Goal: Check status: Check status

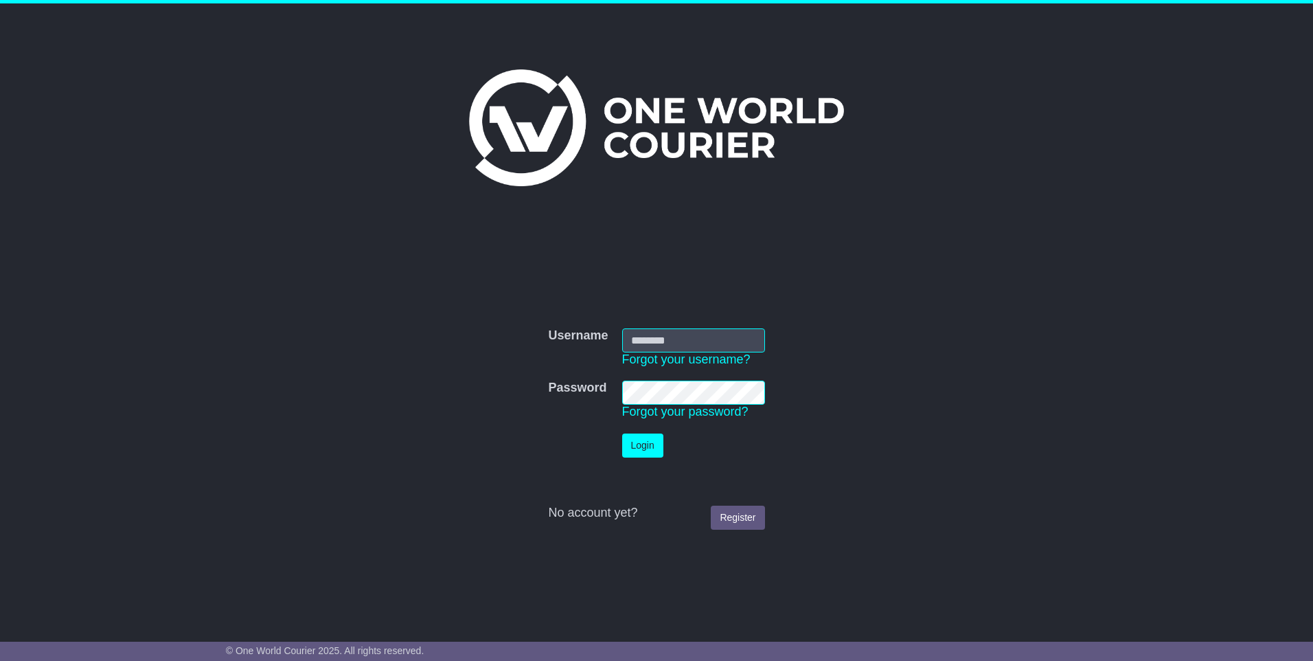
type input "**********"
drag, startPoint x: 0, startPoint y: 0, endPoint x: 654, endPoint y: 440, distance: 788.8
click at [654, 440] on button "Login" at bounding box center [642, 445] width 41 height 24
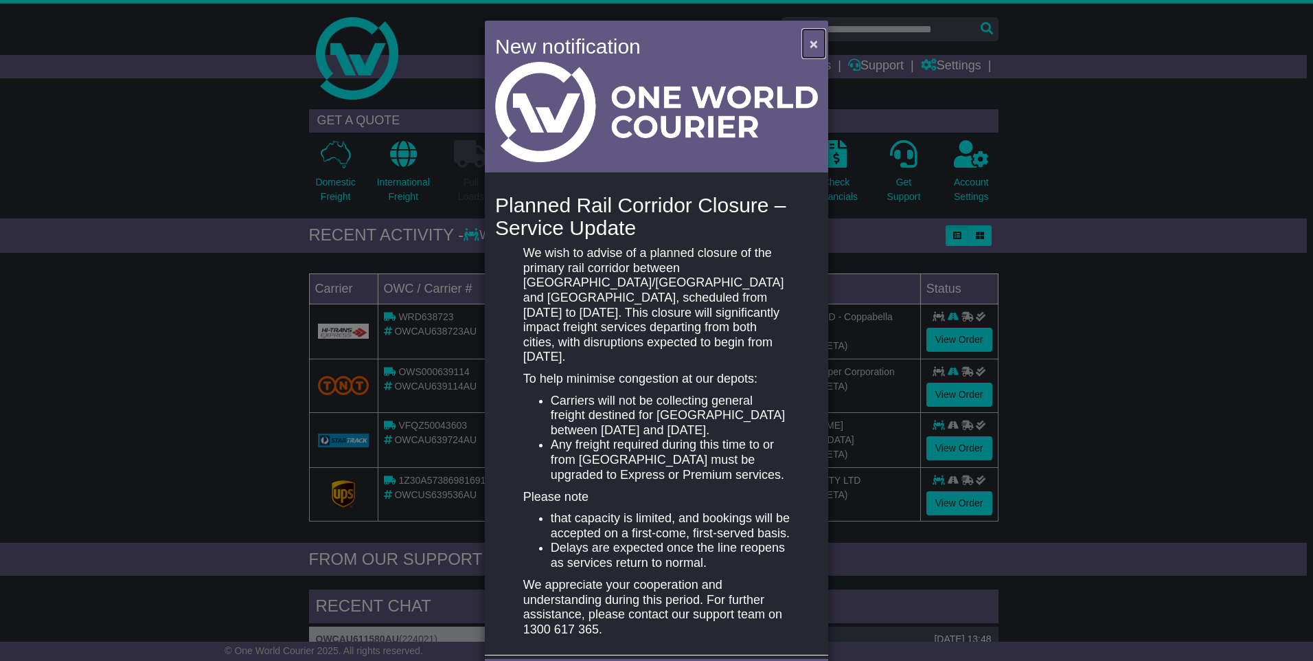
click at [813, 44] on span "×" at bounding box center [814, 44] width 8 height 16
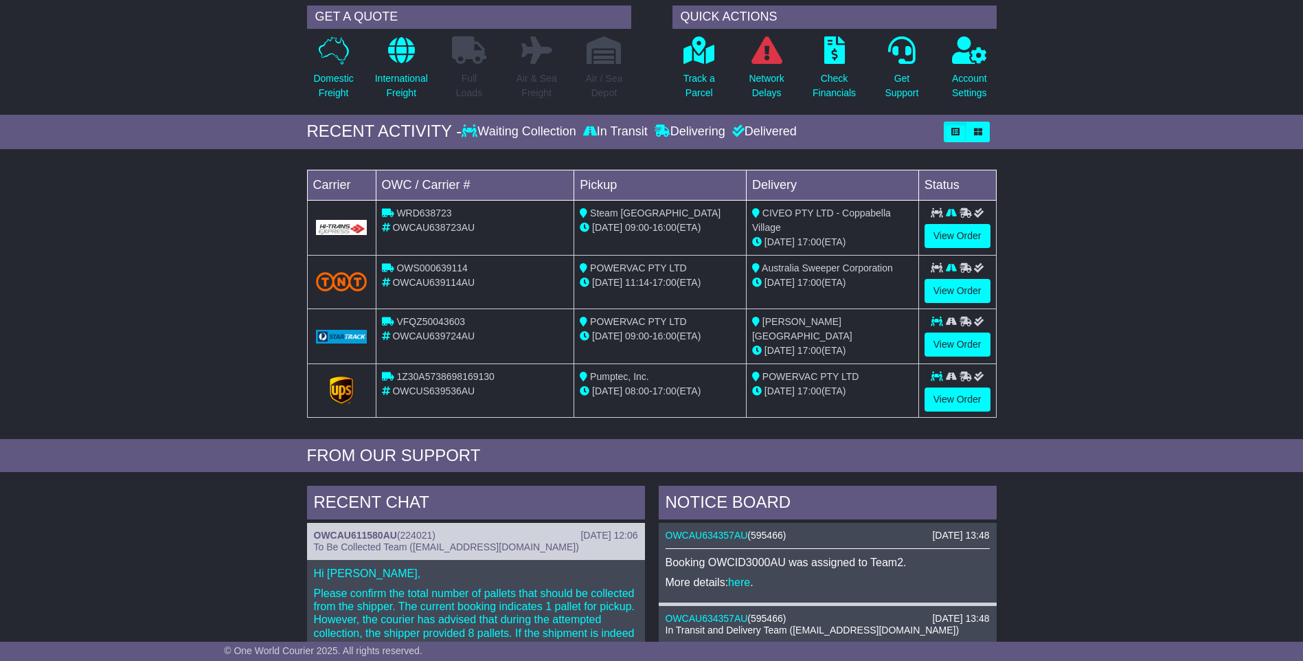
scroll to position [105, 0]
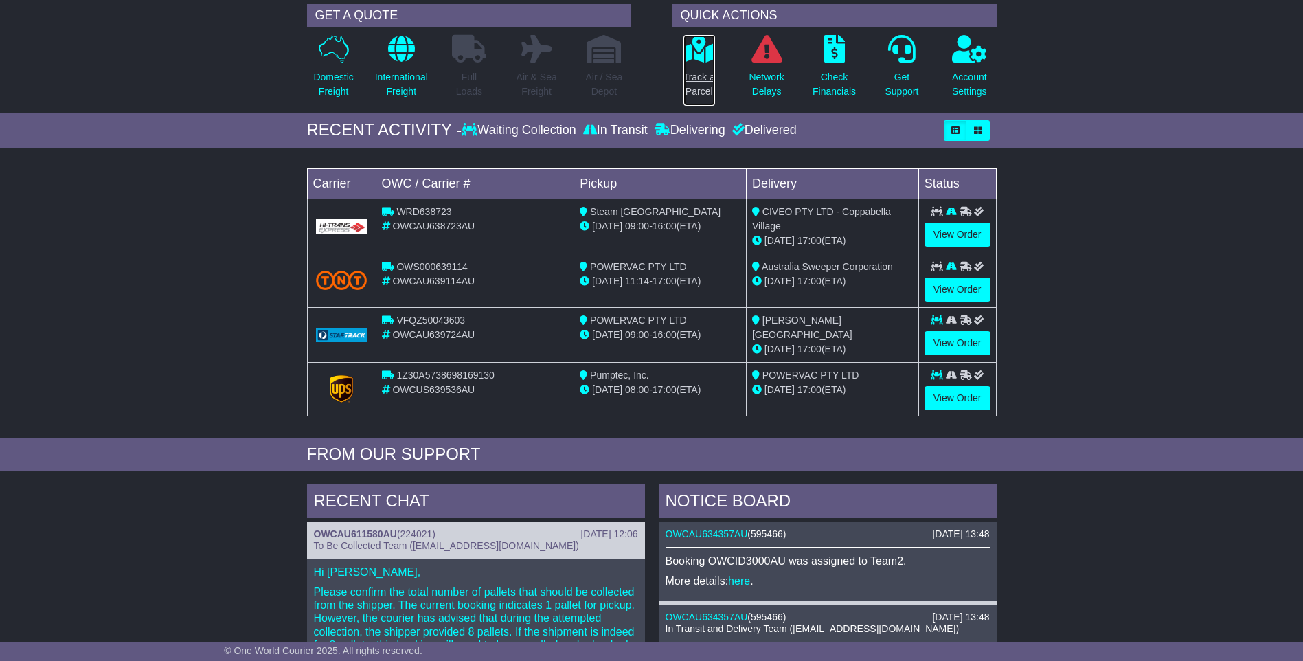
click at [702, 93] on p "Track a Parcel" at bounding box center [699, 84] width 32 height 29
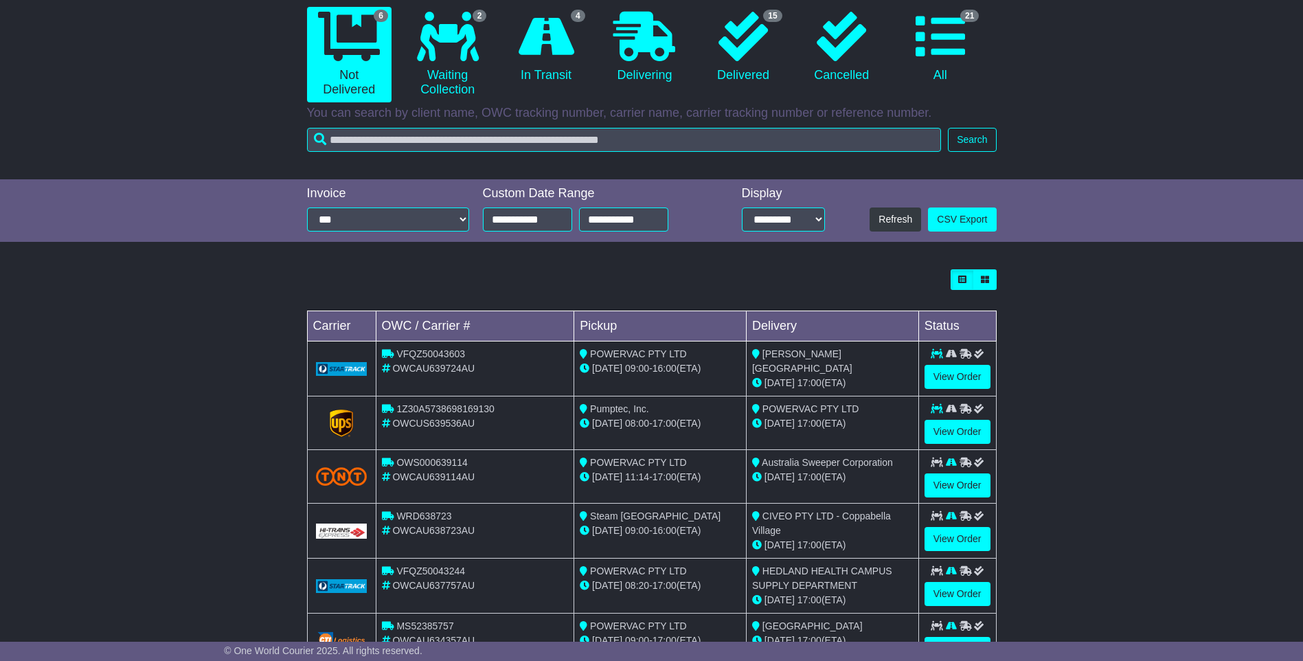
scroll to position [190, 0]
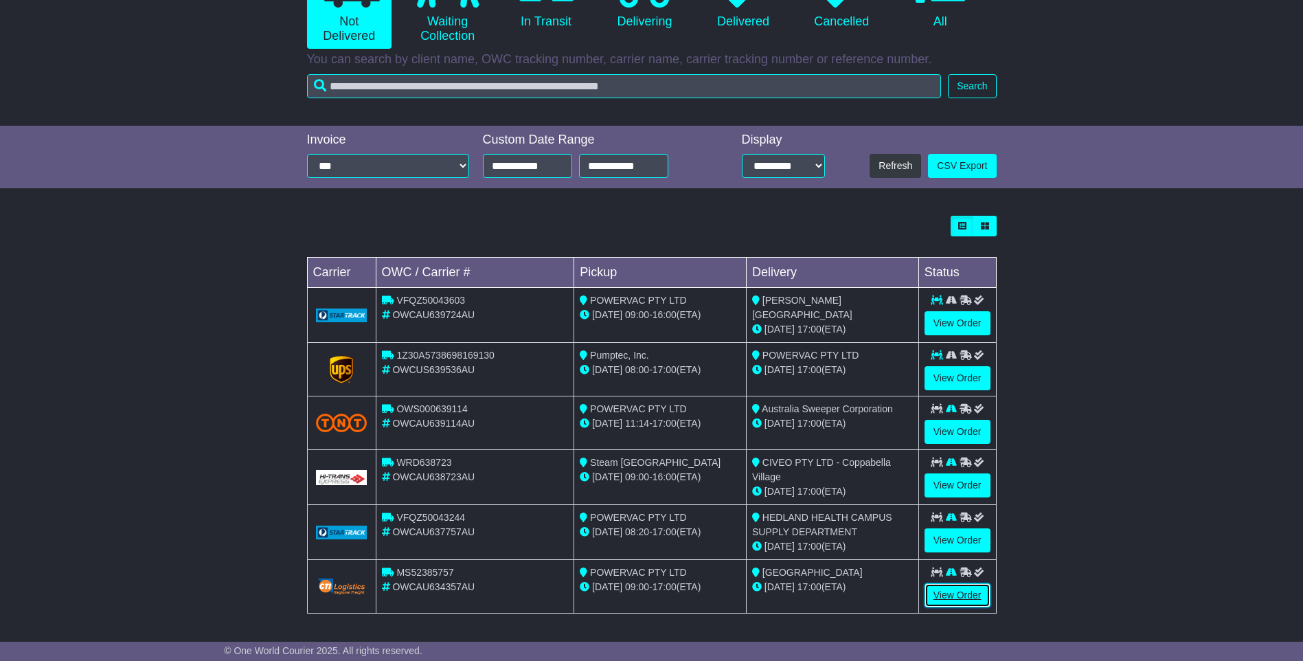
click at [949, 595] on link "View Order" at bounding box center [957, 595] width 66 height 24
